Goal: Find contact information: Find contact information

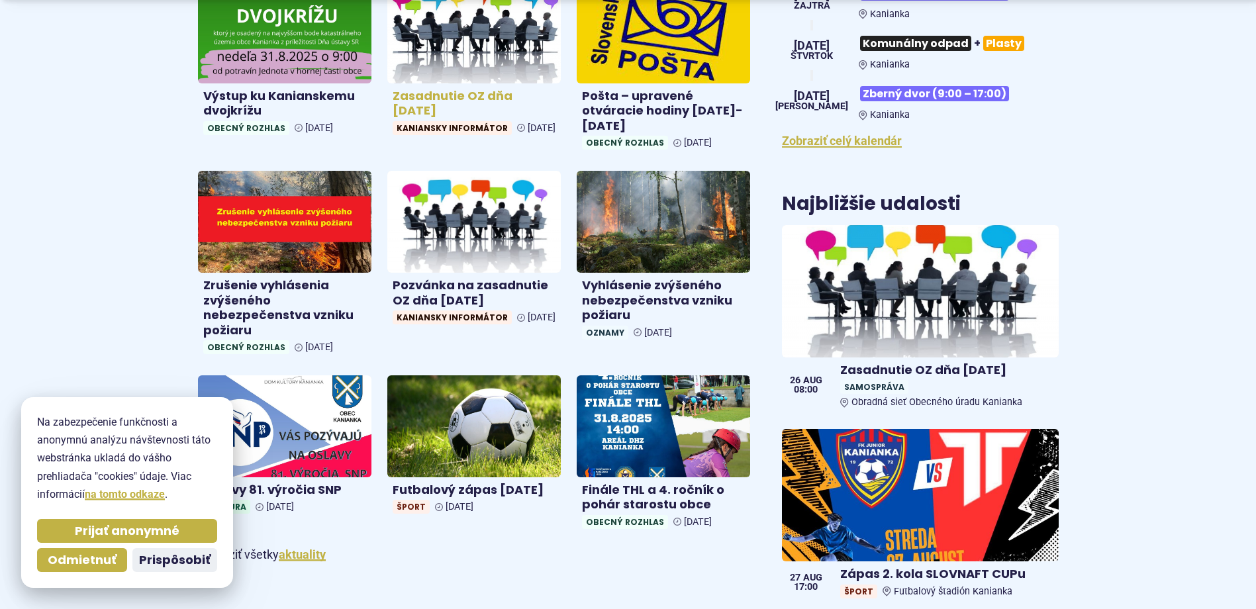
scroll to position [596, 0]
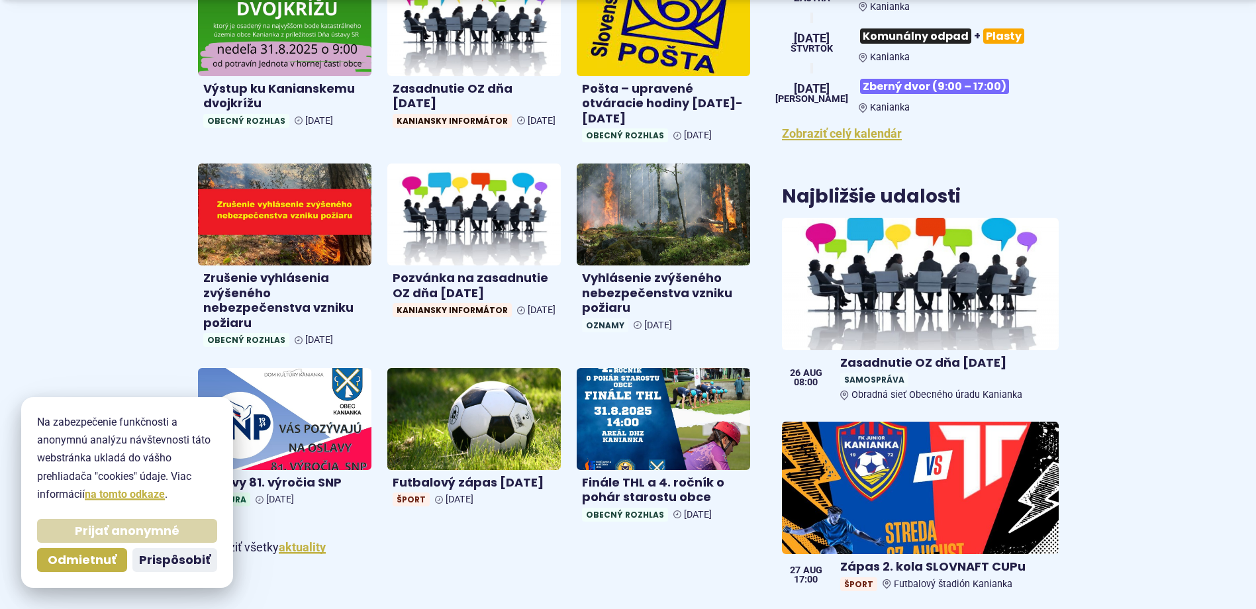
click at [121, 531] on span "Prijať anonymné" at bounding box center [127, 531] width 105 height 15
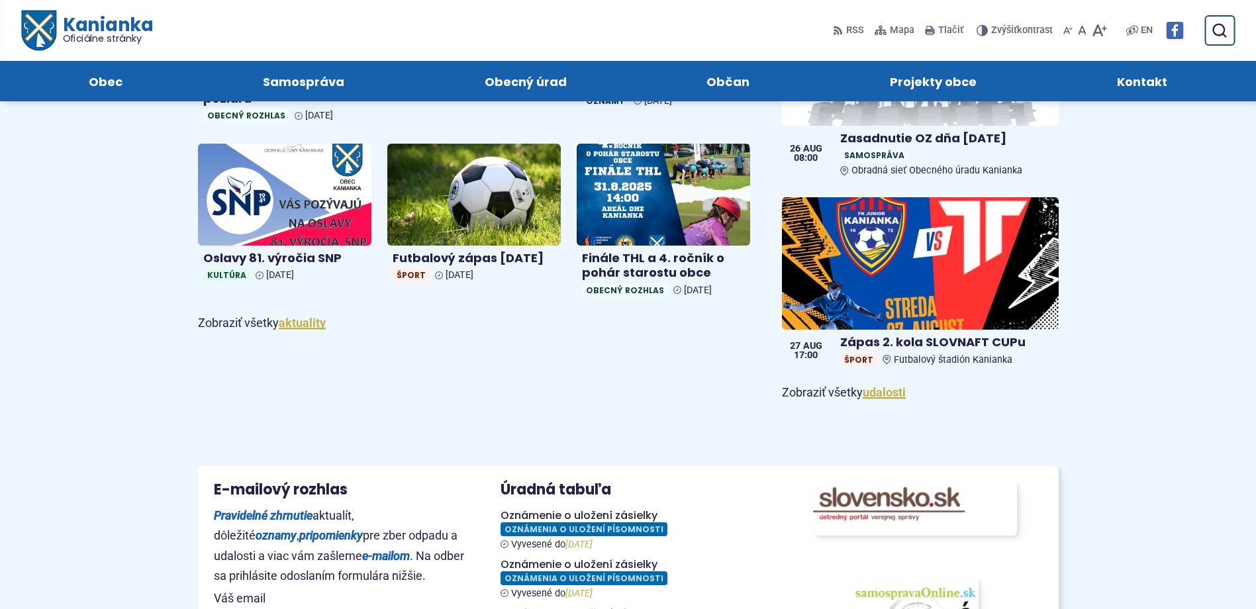
scroll to position [662, 0]
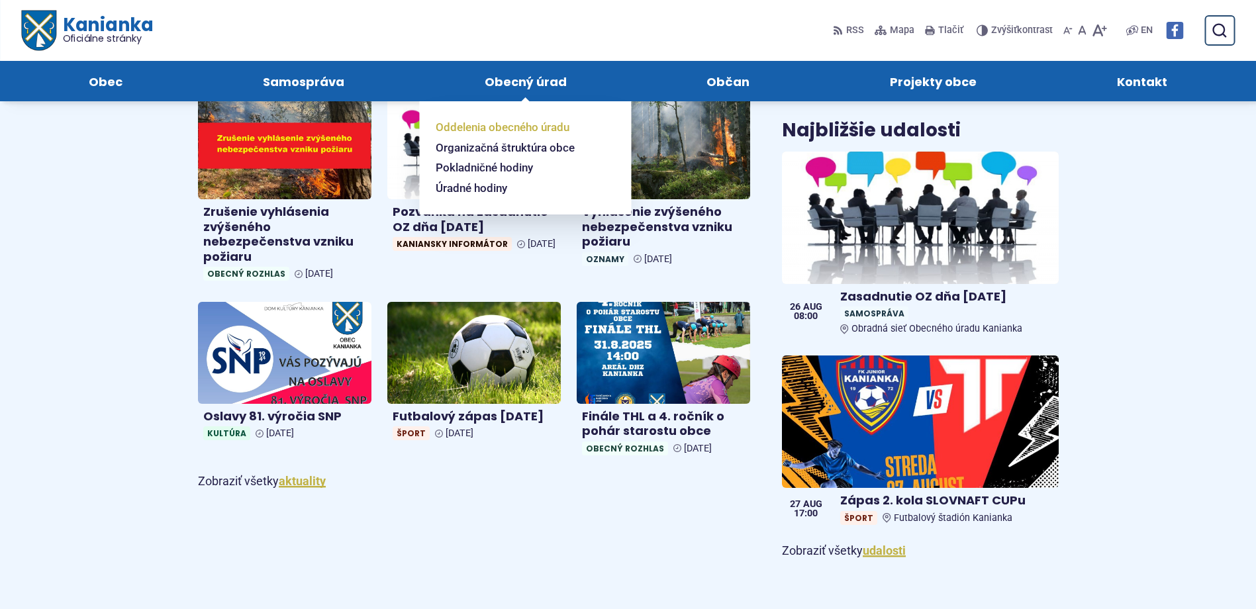
click at [517, 126] on span "Oddelenia obecného úradu" at bounding box center [503, 127] width 134 height 21
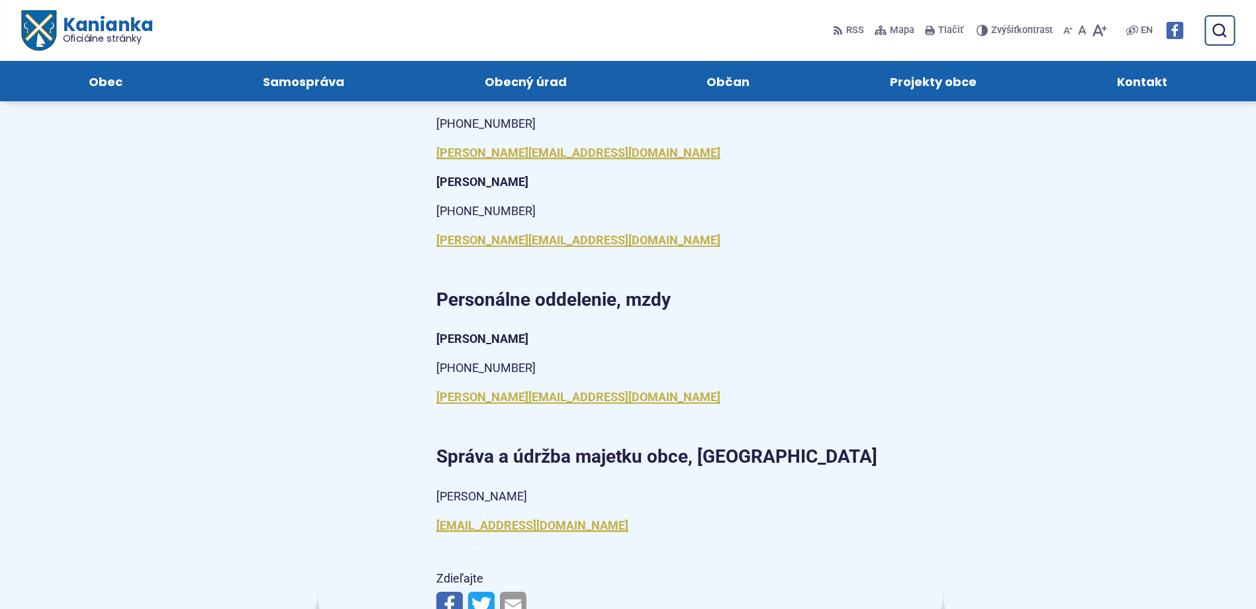
scroll to position [1523, 0]
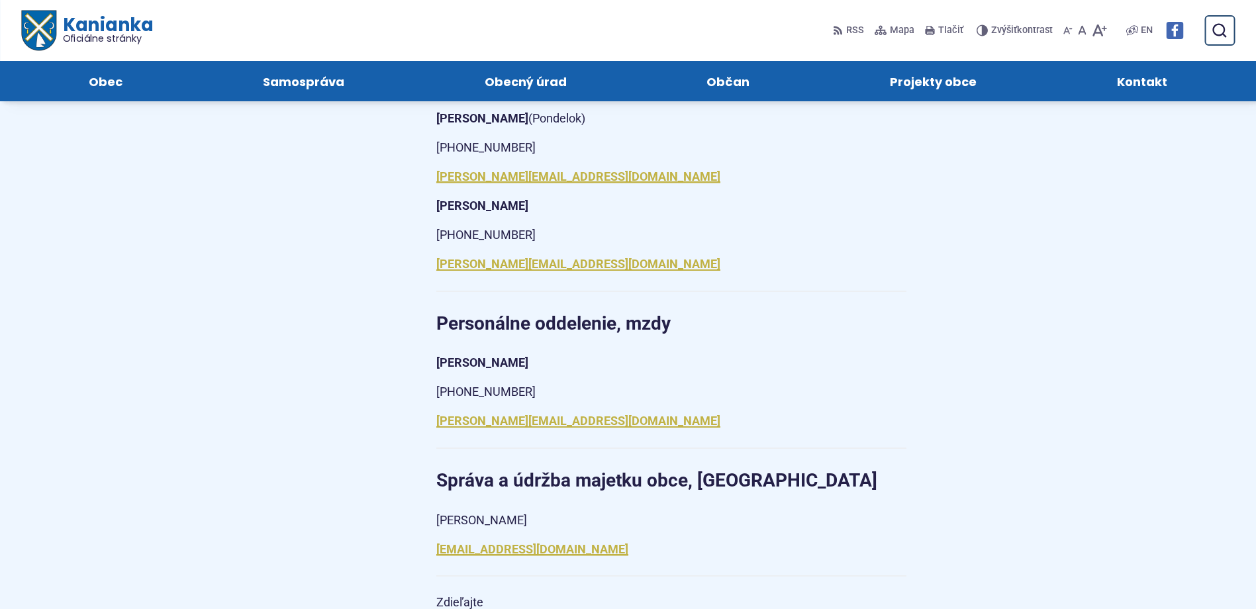
drag, startPoint x: 438, startPoint y: 342, endPoint x: 542, endPoint y: 341, distance: 103.3
click at [542, 353] on p "[PERSON_NAME]" at bounding box center [671, 363] width 470 height 21
drag, startPoint x: 542, startPoint y: 341, endPoint x: 536, endPoint y: 346, distance: 7.5
click at [536, 353] on p "[PERSON_NAME]" at bounding box center [671, 363] width 470 height 21
drag, startPoint x: 436, startPoint y: 342, endPoint x: 540, endPoint y: 348, distance: 103.5
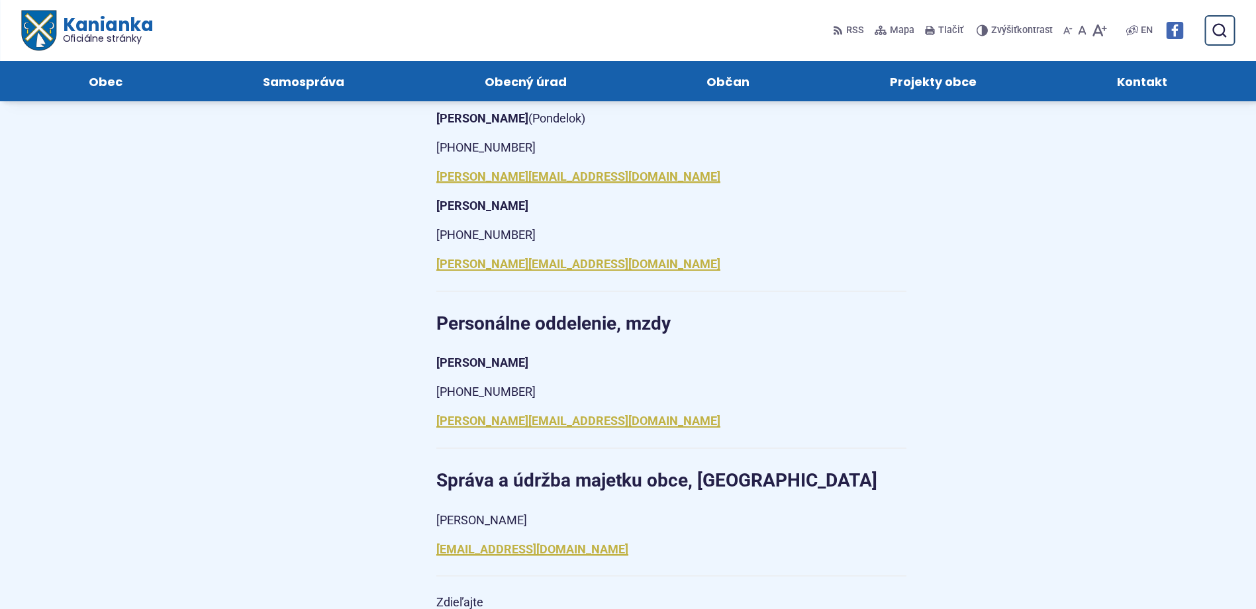
click at [540, 353] on p "[PERSON_NAME]" at bounding box center [671, 363] width 470 height 21
drag, startPoint x: 435, startPoint y: 341, endPoint x: 546, endPoint y: 344, distance: 111.3
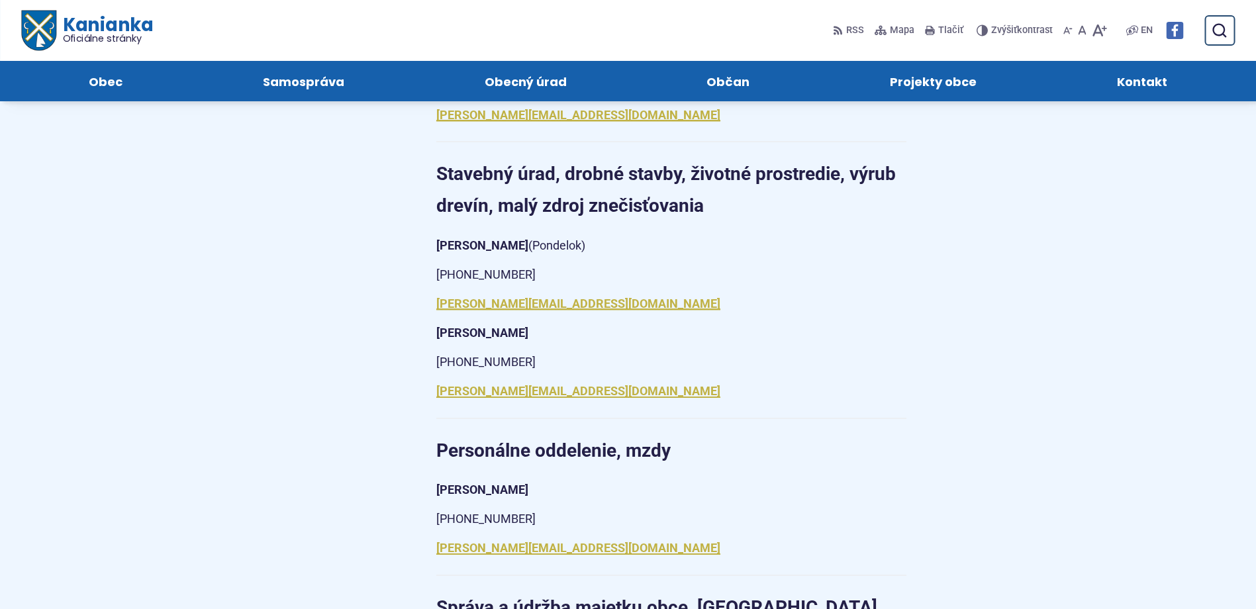
scroll to position [1391, 0]
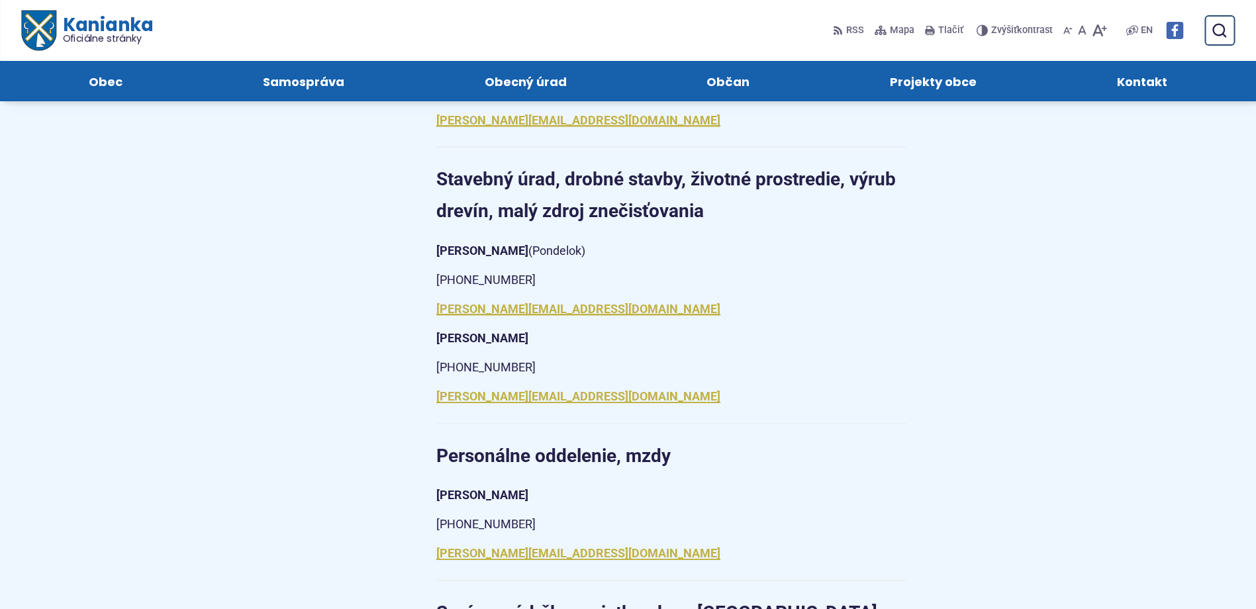
drag, startPoint x: 435, startPoint y: 230, endPoint x: 628, endPoint y: 240, distance: 193.0
drag, startPoint x: 432, startPoint y: 317, endPoint x: 590, endPoint y: 335, distance: 158.7
drag, startPoint x: 590, startPoint y: 335, endPoint x: 583, endPoint y: 323, distance: 13.6
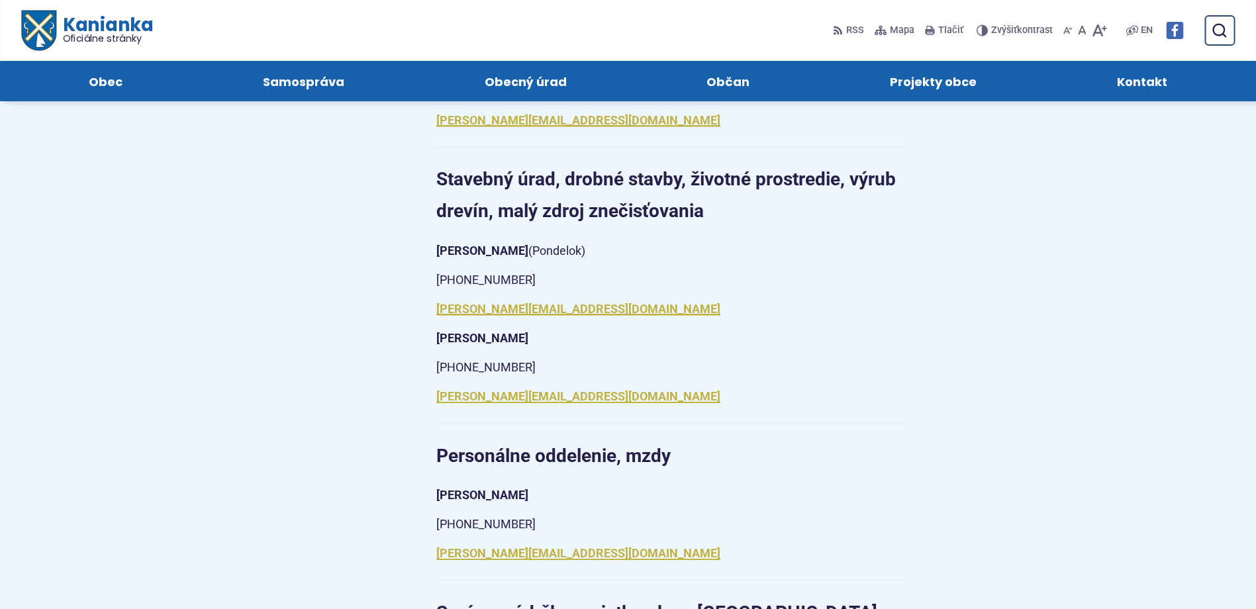
click at [583, 328] on p "[PERSON_NAME]" at bounding box center [671, 338] width 470 height 21
